Goal: Navigation & Orientation: Find specific page/section

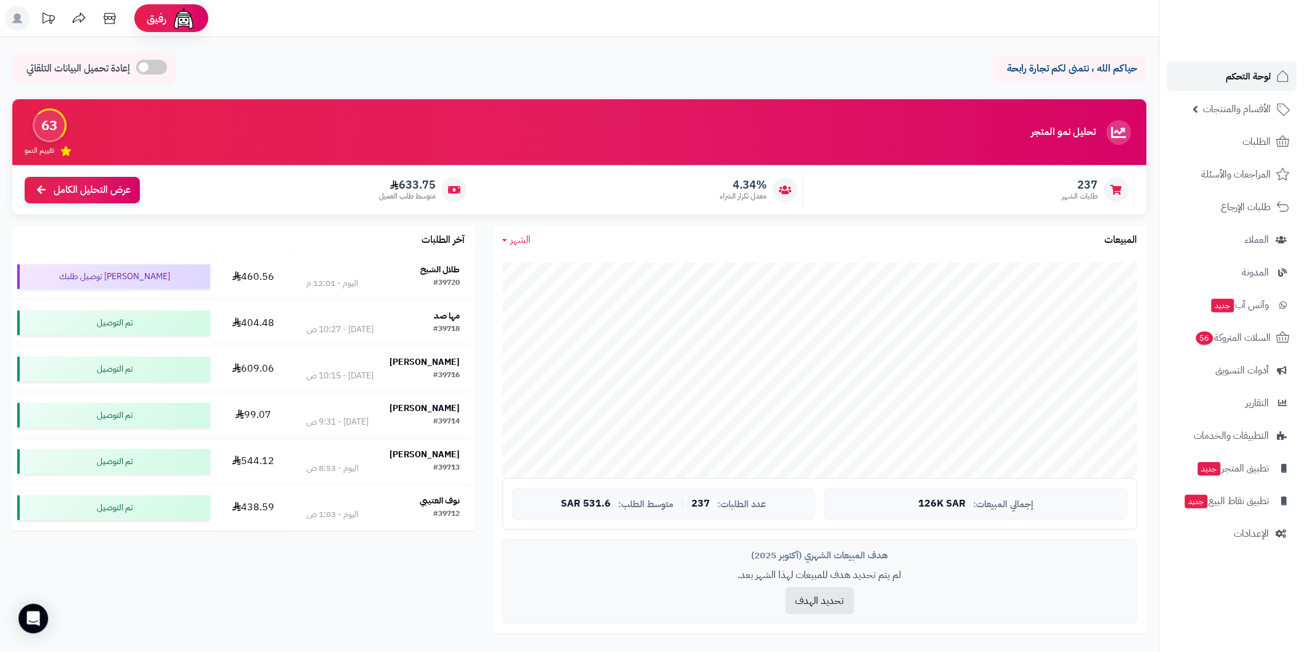
click at [1270, 75] on span "لوحة التحكم" at bounding box center [1248, 76] width 45 height 17
click at [1124, 70] on p "حياكم الله ، نتمنى لكم تجارة رابحة" at bounding box center [1070, 69] width 136 height 14
click at [1048, 68] on p "حياكم الله ، نتمنى لكم تجارة رابحة" at bounding box center [1070, 69] width 136 height 14
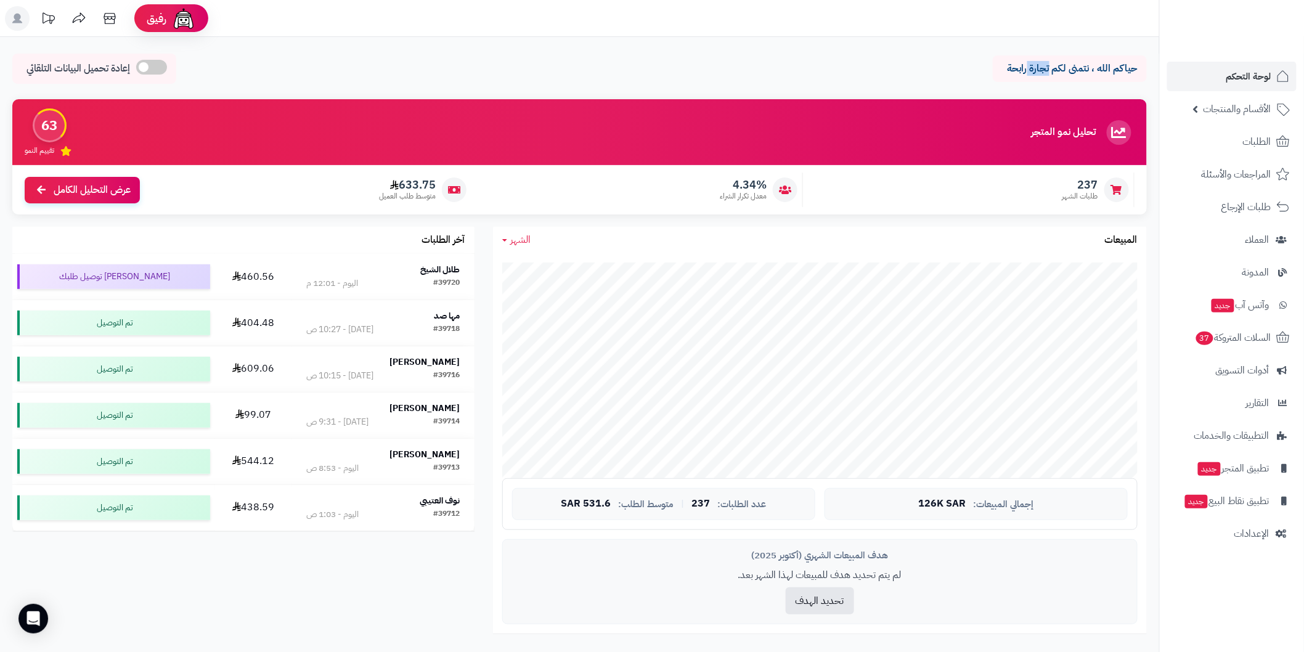
click at [1048, 68] on p "حياكم الله ، نتمنى لكم تجارة رابحة" at bounding box center [1070, 69] width 136 height 14
click at [1106, 68] on p "حياكم الله ، نتمنى لكم تجارة رابحة" at bounding box center [1070, 69] width 136 height 14
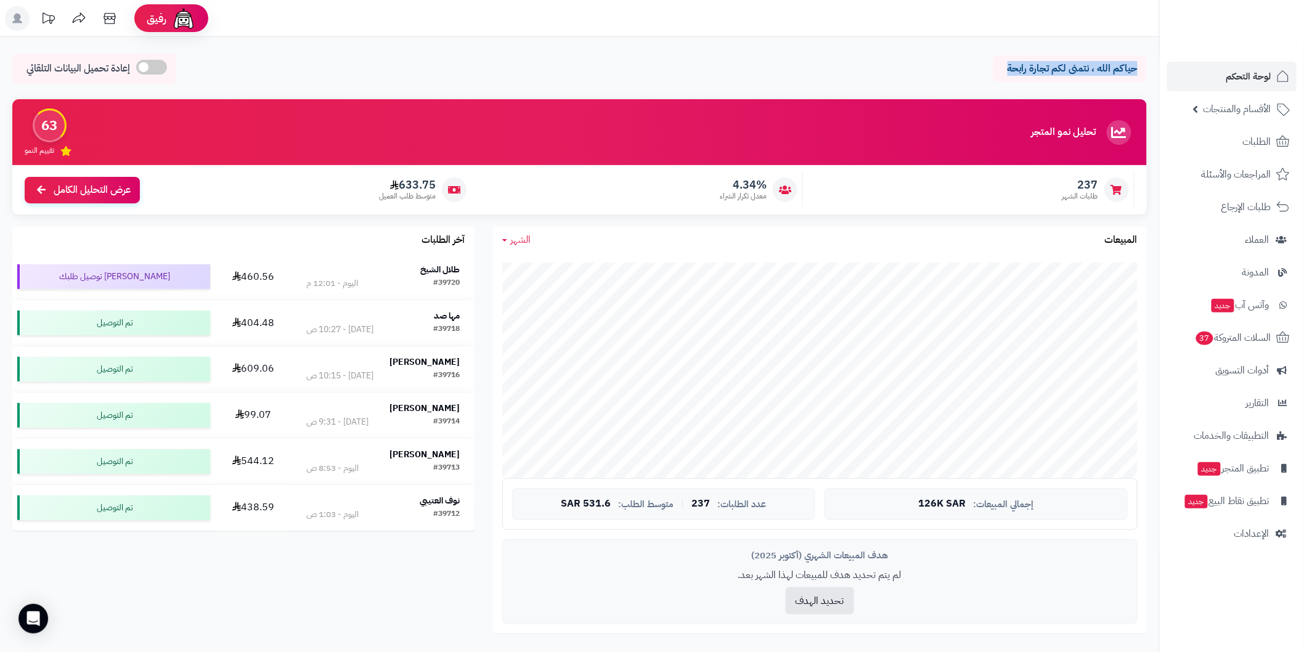
click at [1068, 66] on p "حياكم الله ، نتمنى لكم تجارة رابحة" at bounding box center [1070, 69] width 136 height 14
click at [1124, 67] on p "حياكم الله ، نتمنى لكم تجارة رابحة" at bounding box center [1070, 69] width 136 height 14
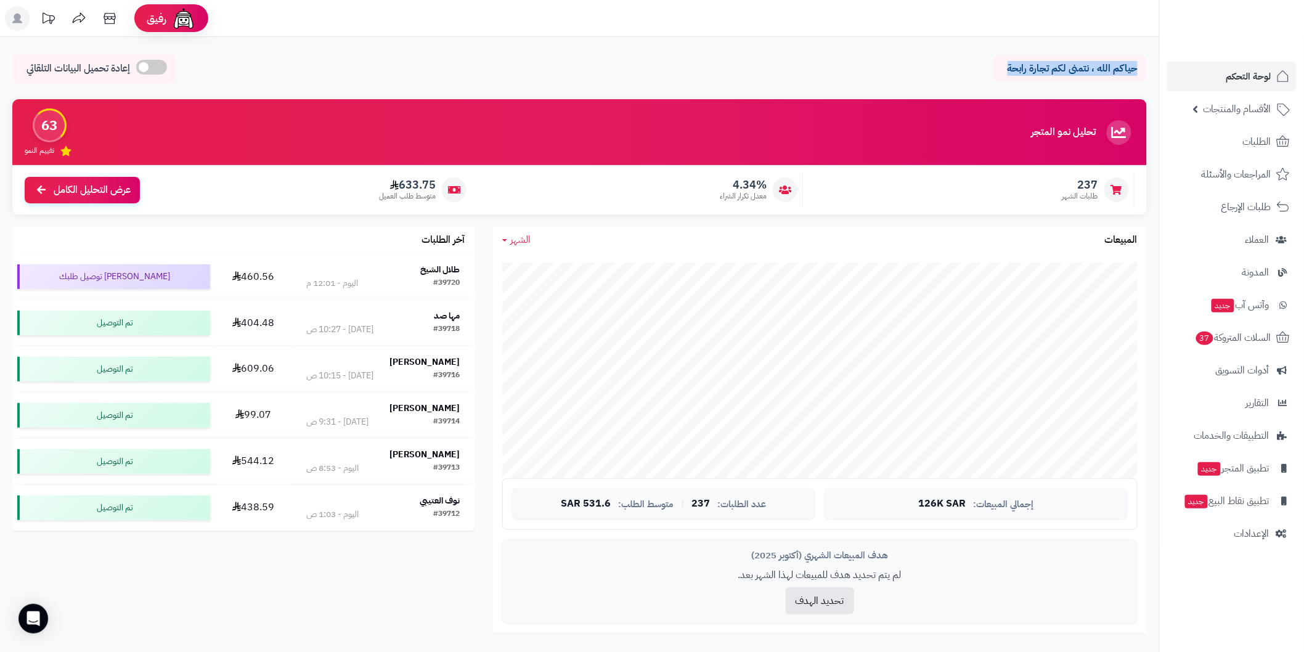
drag, startPoint x: 1124, startPoint y: 67, endPoint x: 1024, endPoint y: 71, distance: 100.6
click at [1024, 71] on p "حياكم الله ، نتمنى لكم تجارة رابحة" at bounding box center [1070, 69] width 136 height 14
drag, startPoint x: 1024, startPoint y: 71, endPoint x: 1132, endPoint y: 65, distance: 108.6
click at [1132, 65] on p "حياكم الله ، نتمنى لكم تجارة رابحة" at bounding box center [1070, 69] width 136 height 14
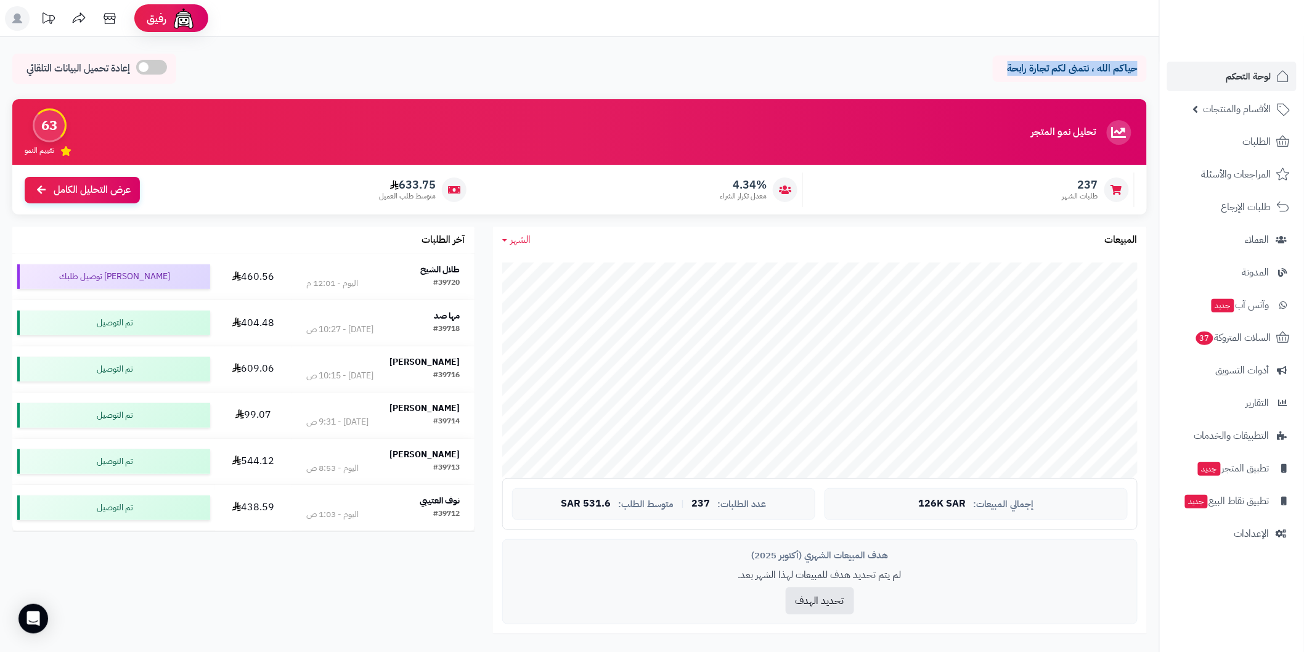
click at [1132, 65] on p "حياكم الله ، نتمنى لكم تجارة رابحة" at bounding box center [1070, 69] width 136 height 14
drag, startPoint x: 1132, startPoint y: 65, endPoint x: 1006, endPoint y: 69, distance: 126.4
click at [1006, 69] on p "حياكم الله ، نتمنى لكم تجارة رابحة" at bounding box center [1070, 69] width 136 height 14
click at [1014, 68] on p "حياكم الله ، نتمنى لكم تجارة رابحة" at bounding box center [1070, 69] width 136 height 14
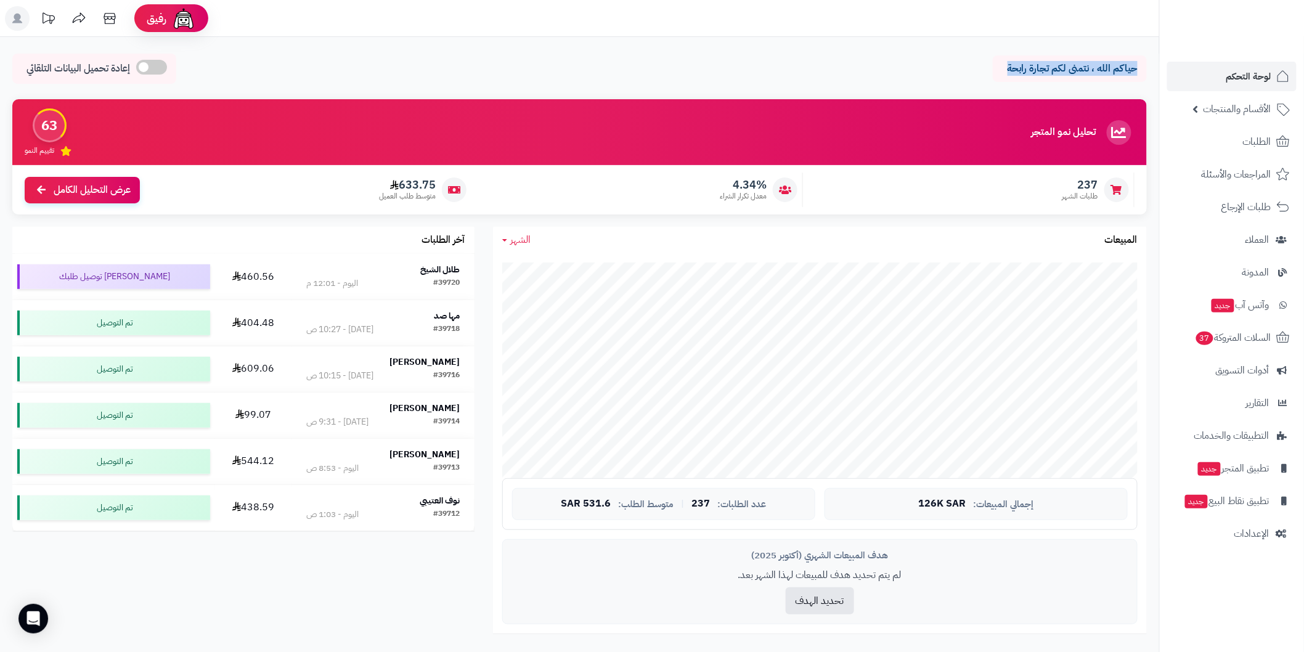
drag, startPoint x: 1014, startPoint y: 68, endPoint x: 1091, endPoint y: 54, distance: 78.8
click at [1082, 55] on div "حياكم الله ، نتمنى لكم تجارة رابحة" at bounding box center [1070, 68] width 154 height 27
click at [1128, 68] on p "حياكم الله ، نتمنى لكم تجارة رابحة" at bounding box center [1070, 69] width 136 height 14
drag, startPoint x: 1128, startPoint y: 68, endPoint x: 1060, endPoint y: 71, distance: 68.5
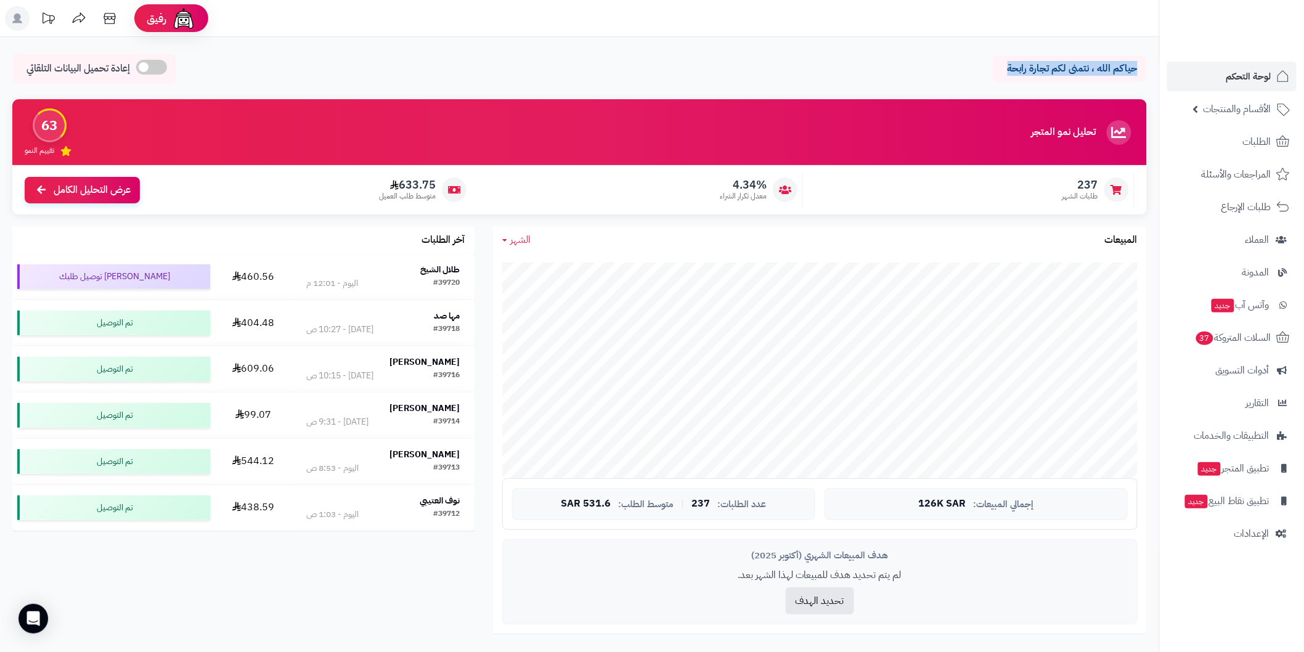
click at [1060, 71] on p "حياكم الله ، نتمنى لكم تجارة رابحة" at bounding box center [1070, 69] width 136 height 14
click at [1044, 67] on p "حياكم الله ، نتمنى لكم تجارة رابحة" at bounding box center [1070, 69] width 136 height 14
drag, startPoint x: 1044, startPoint y: 67, endPoint x: 1124, endPoint y: 59, distance: 80.5
click at [1122, 59] on div "حياكم الله ، نتمنى لكم تجارة رابحة" at bounding box center [1070, 68] width 154 height 27
click at [1132, 65] on p "حياكم الله ، نتمنى لكم تجارة رابحة" at bounding box center [1070, 69] width 136 height 14
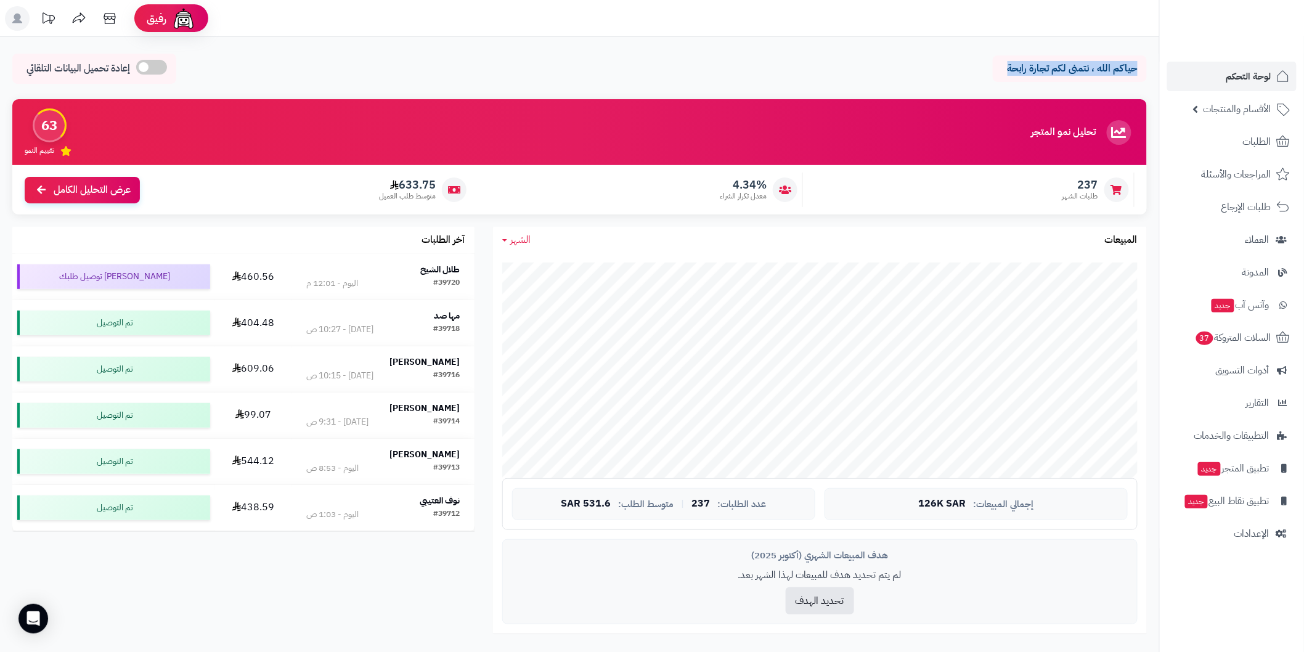
drag, startPoint x: 1132, startPoint y: 65, endPoint x: 1023, endPoint y: 72, distance: 109.3
click at [1023, 72] on p "حياكم الله ، نتمنى لكم تجارة رابحة" at bounding box center [1070, 69] width 136 height 14
